Goal: Transaction & Acquisition: Register for event/course

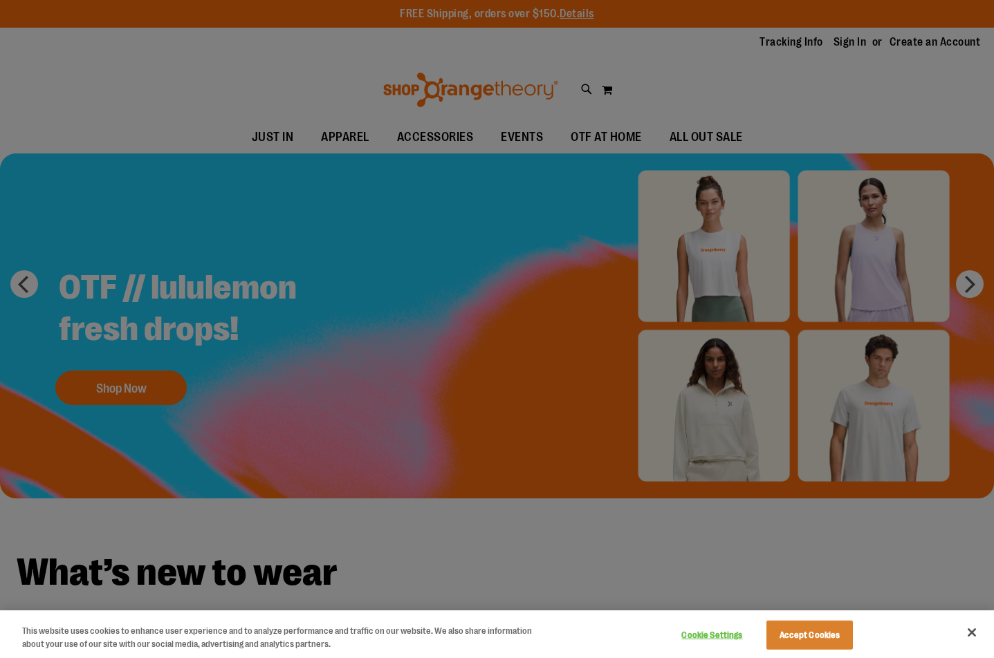
click at [854, 41] on div at bounding box center [497, 329] width 994 height 658
click at [808, 637] on button "Accept Cookies" at bounding box center [809, 635] width 86 height 29
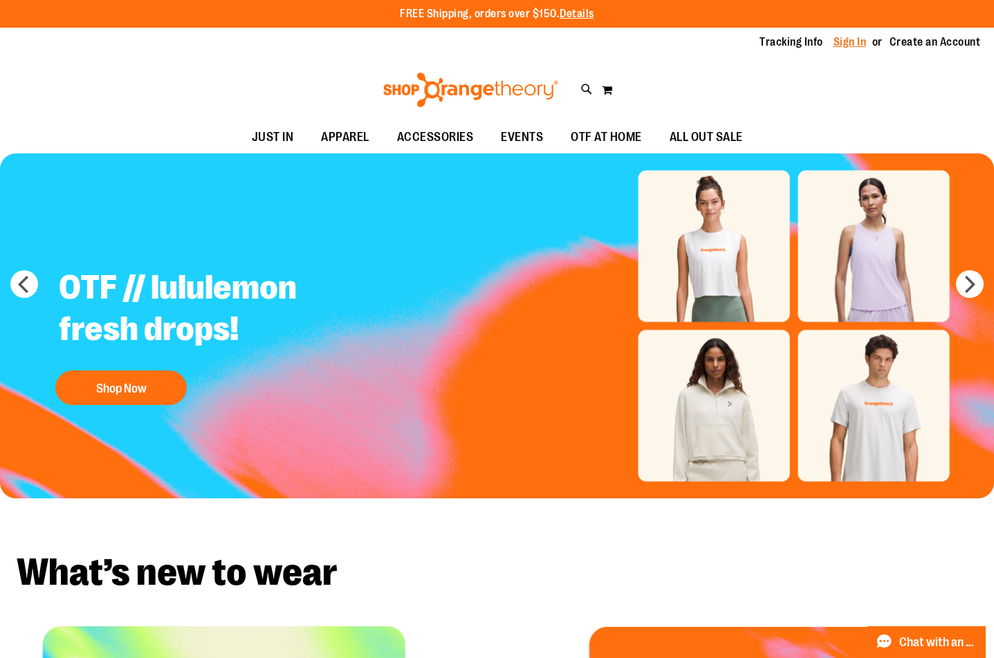
click at [855, 41] on link "Sign In" at bounding box center [849, 42] width 33 height 15
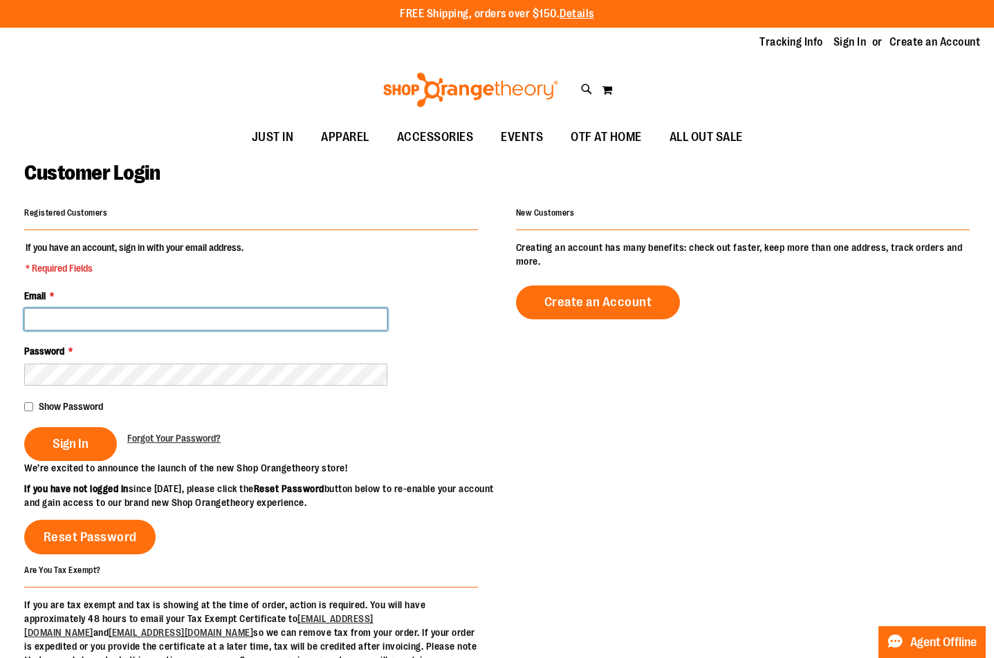
click at [147, 324] on input "Email *" at bounding box center [205, 319] width 363 height 22
type input "**********"
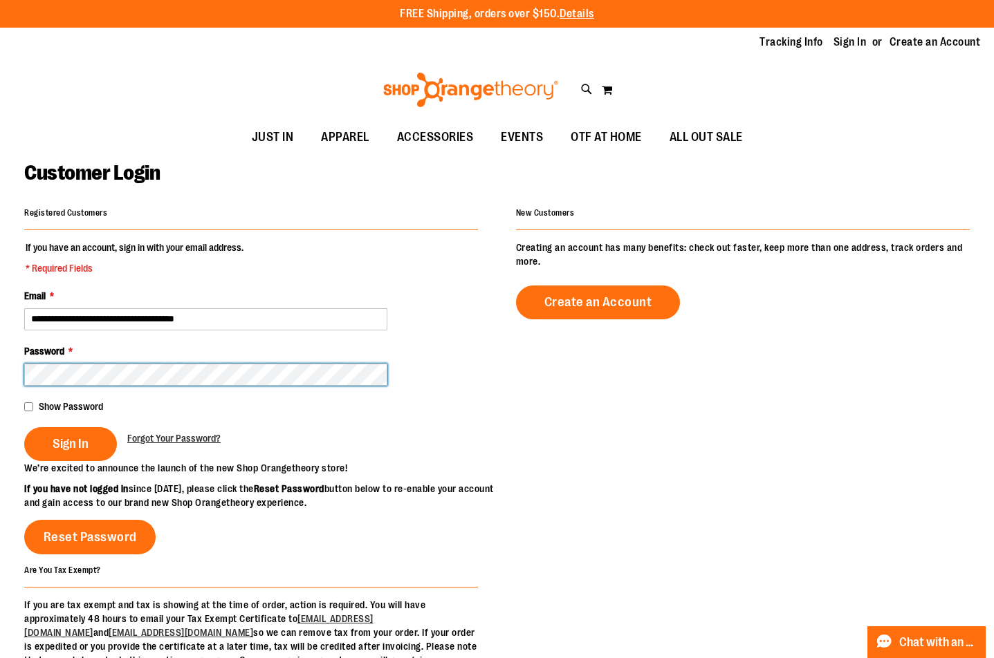
click at [24, 427] on button "Sign In" at bounding box center [70, 444] width 93 height 34
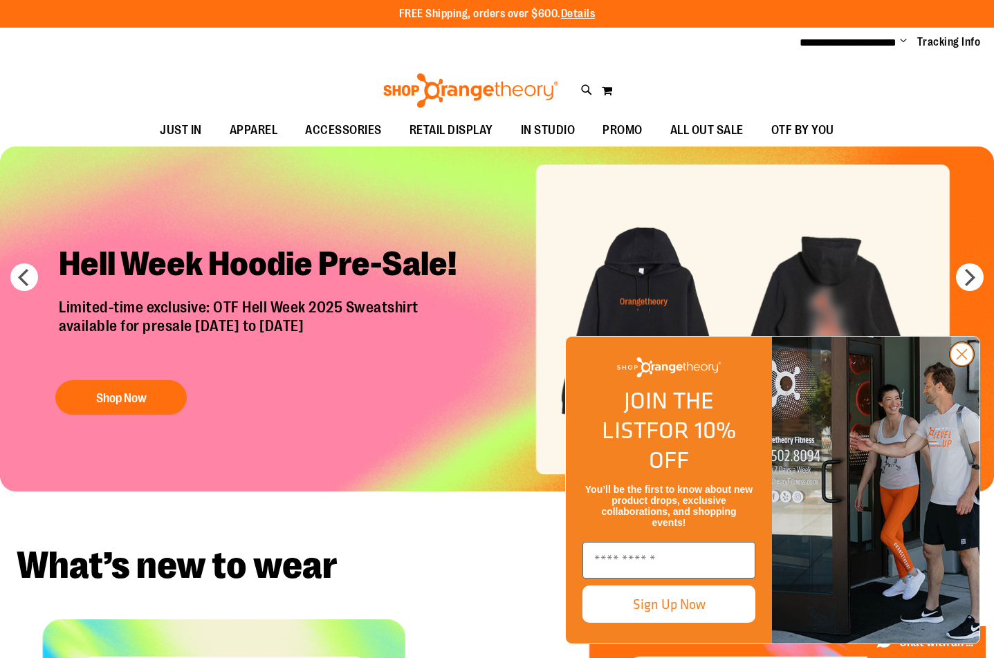
click at [967, 360] on icon "Close dialog" at bounding box center [962, 355] width 10 height 10
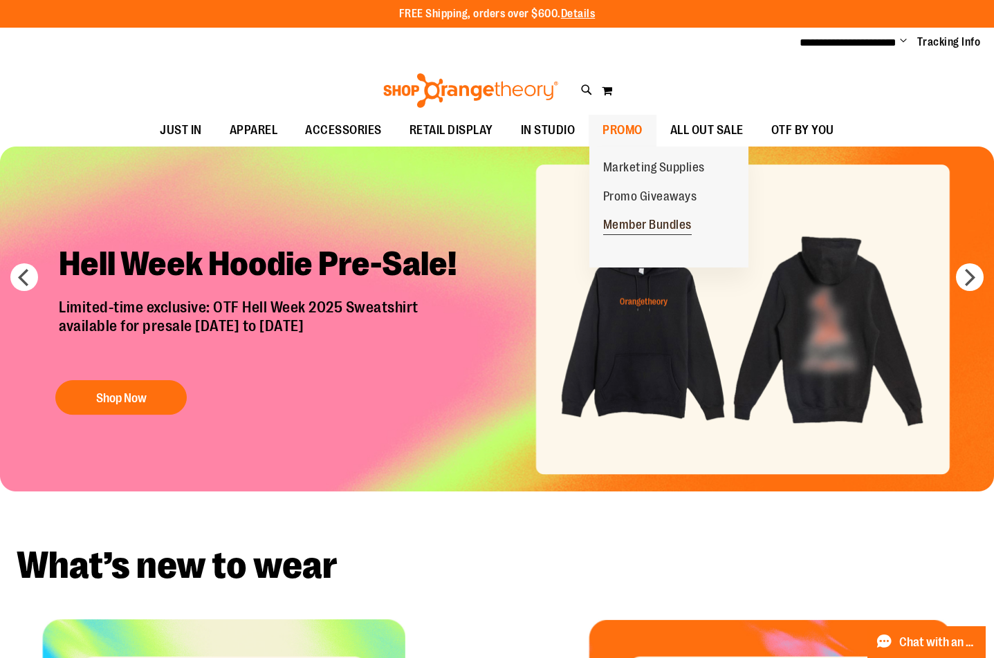
click at [638, 226] on span "Member Bundles" at bounding box center [647, 226] width 88 height 17
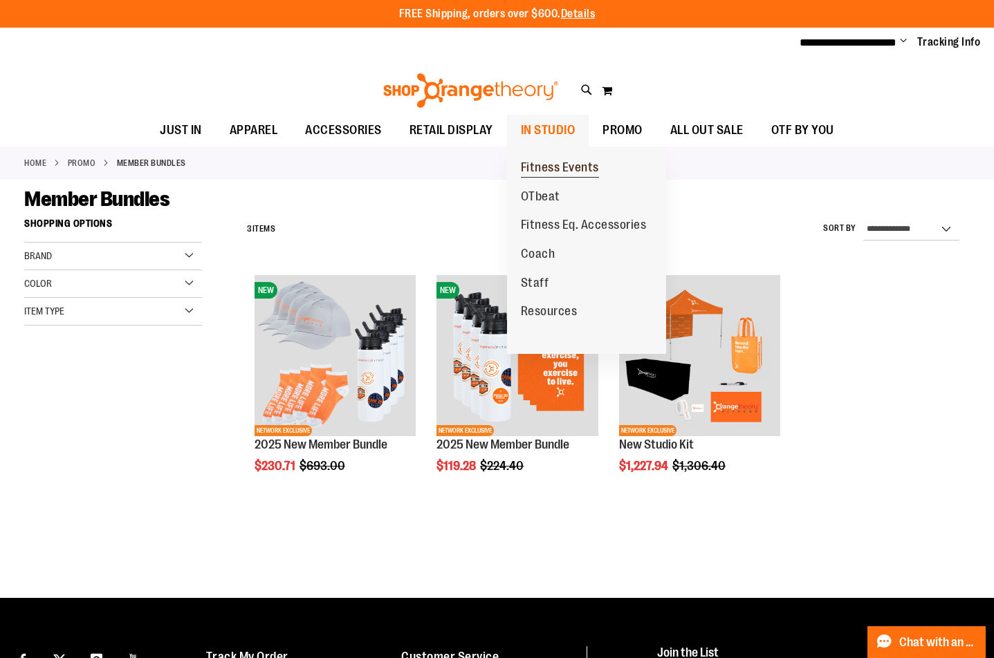
click at [549, 165] on span "Fitness Events" at bounding box center [560, 168] width 78 height 17
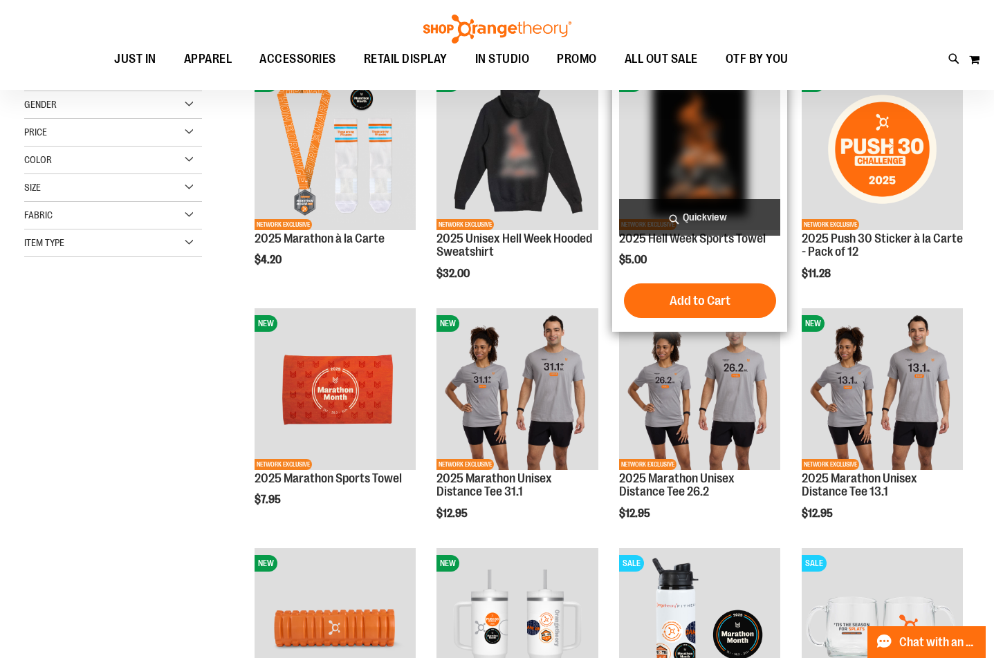
scroll to position [207, 0]
